Goal: Register for event/course

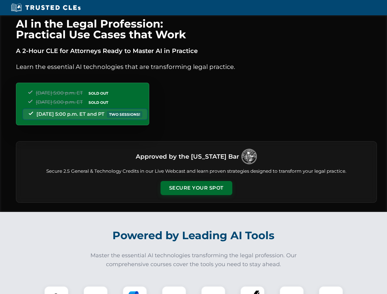
click at [196, 188] on button "Secure Your Spot" at bounding box center [197, 188] width 72 height 14
click at [56, 290] on img at bounding box center [56, 298] width 18 height 18
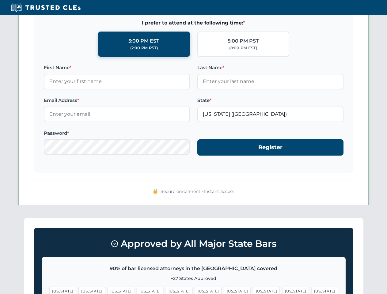
click at [282, 290] on span "[US_STATE]" at bounding box center [295, 291] width 27 height 9
